Goal: Find specific page/section: Find specific page/section

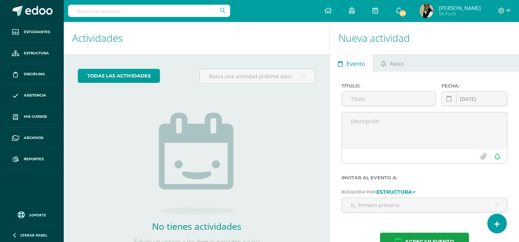
click at [163, 14] on input "text" at bounding box center [149, 11] width 162 height 12
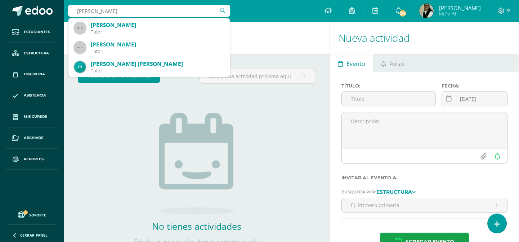
type input "sofia silva"
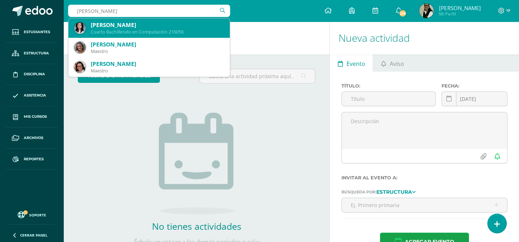
click at [154, 31] on div "Cuarto Bachillerato en Computación 216056" at bounding box center [157, 32] width 133 height 6
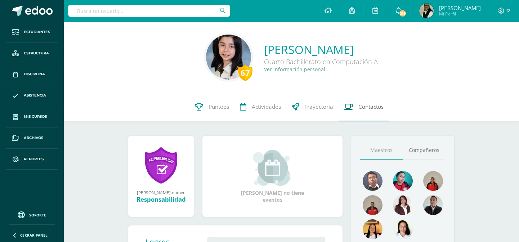
click at [376, 108] on span "Contactos" at bounding box center [370, 107] width 25 height 8
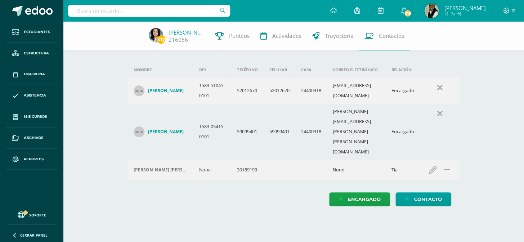
click at [171, 8] on input "text" at bounding box center [149, 11] width 162 height 12
type input "norelys lecar"
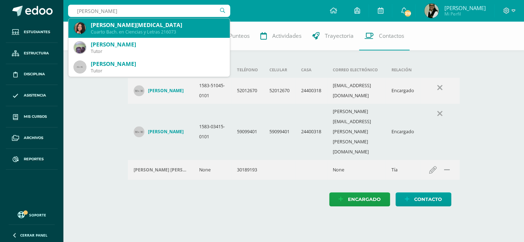
click at [156, 29] on div "Cuarto Bach. en Ciencias y Letras 216073" at bounding box center [157, 32] width 133 height 6
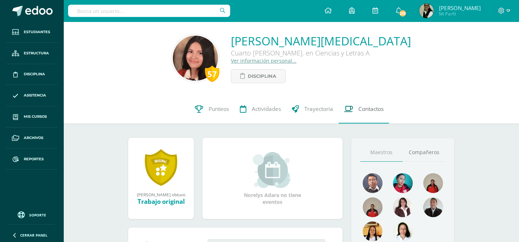
click at [375, 109] on span "Contactos" at bounding box center [370, 109] width 25 height 8
